Goal: Check status

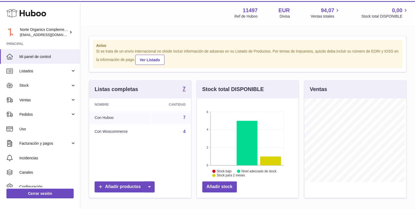
scroll to position [270580, 270563]
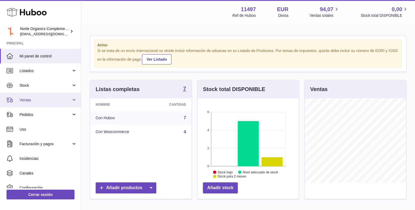
click at [35, 101] on span "Ventas" at bounding box center [45, 99] width 52 height 5
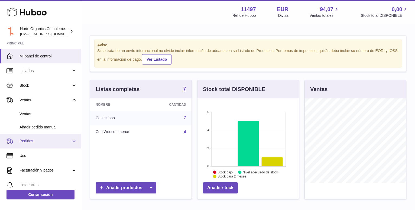
click at [26, 146] on link "Pedidos" at bounding box center [40, 141] width 81 height 15
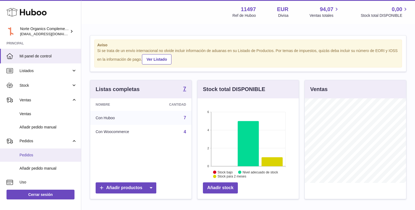
click at [20, 160] on link "Pedidos" at bounding box center [40, 154] width 81 height 13
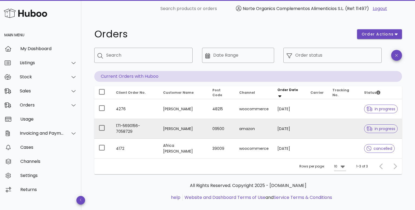
click at [387, 128] on span "in progress" at bounding box center [380, 129] width 29 height 4
